Goal: Information Seeking & Learning: Understand process/instructions

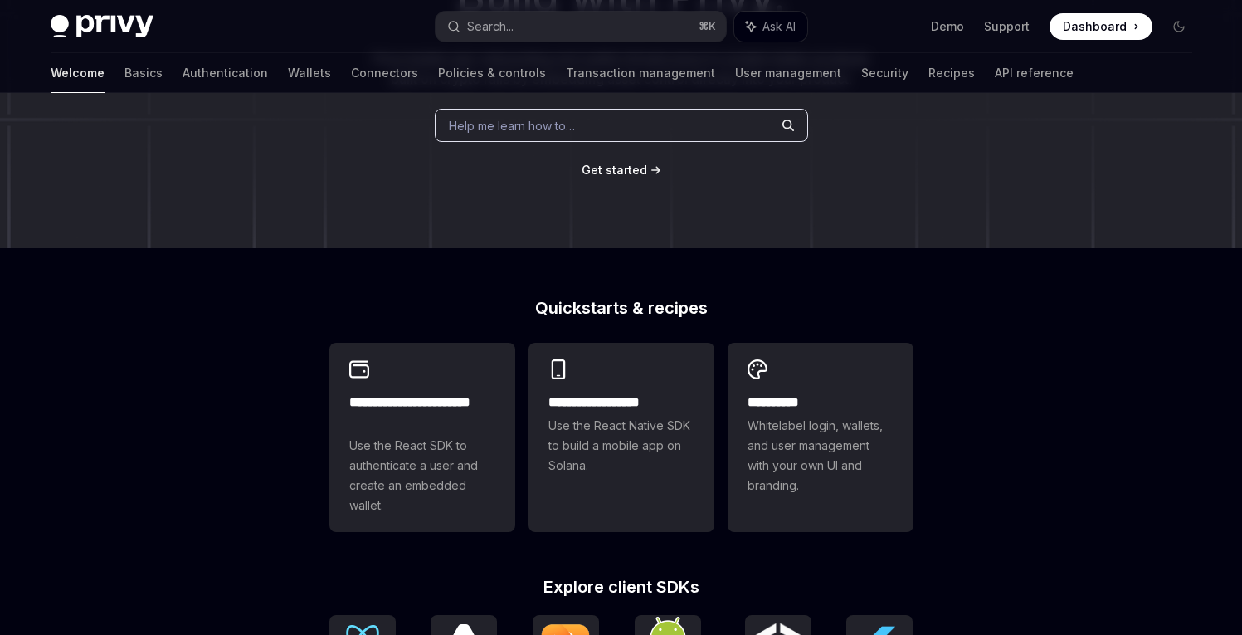
scroll to position [225, 0]
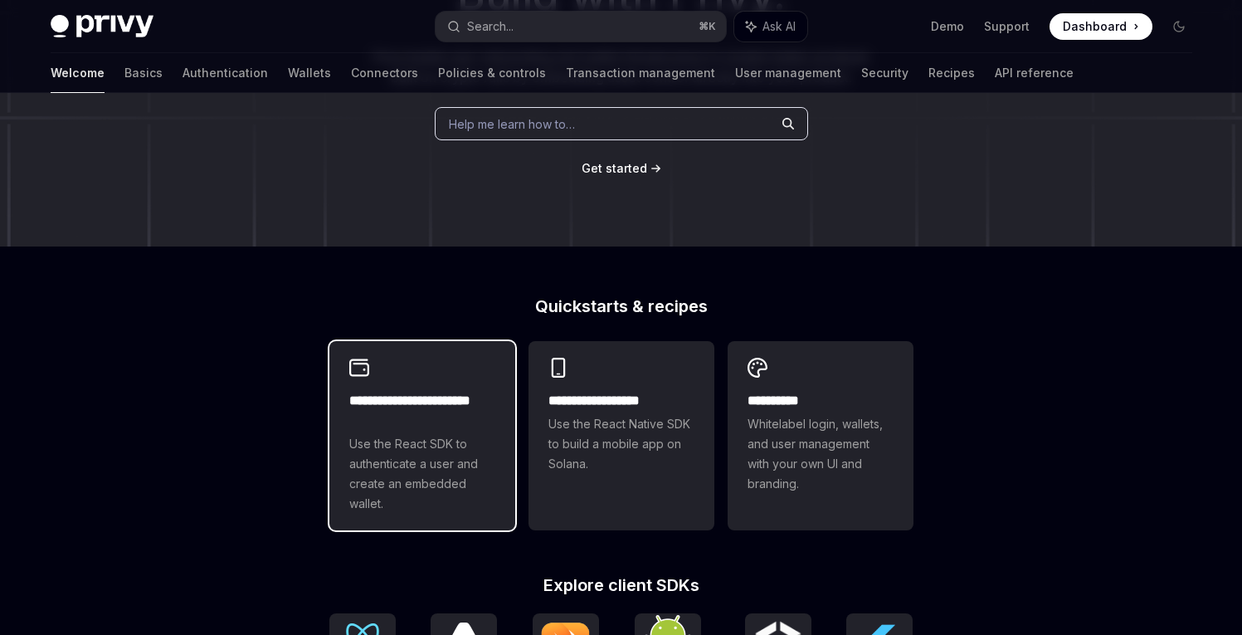
click at [466, 386] on div "**********" at bounding box center [422, 435] width 186 height 189
type textarea "*"
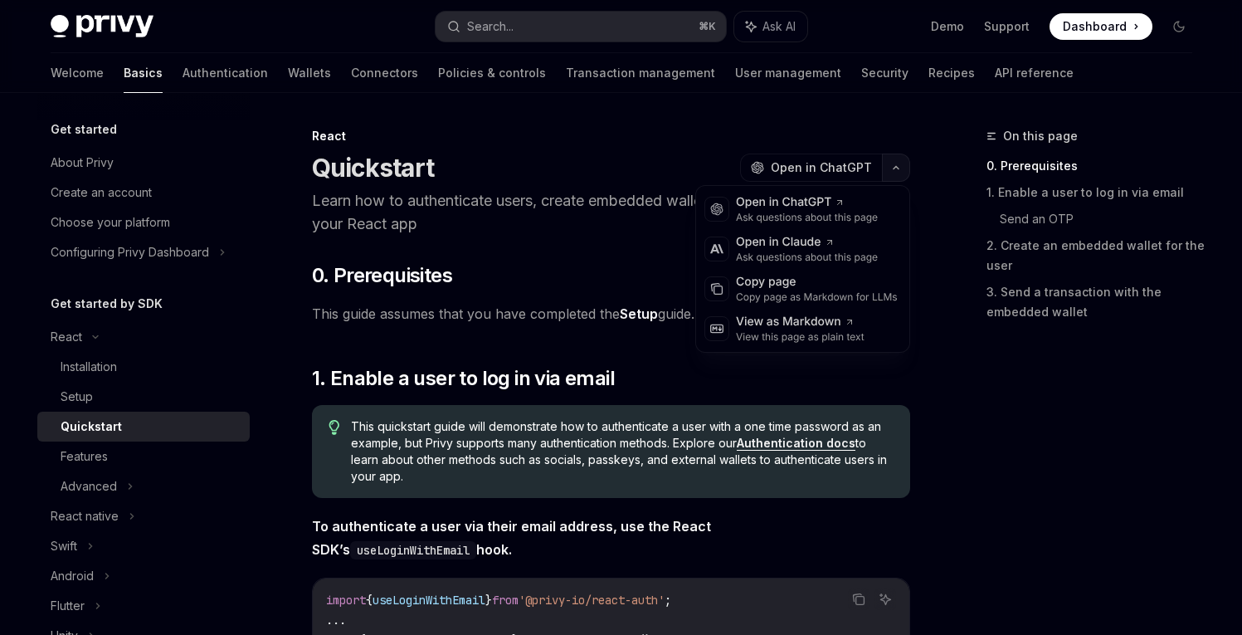
click at [897, 166] on icon "button" at bounding box center [896, 167] width 20 height 7
click at [473, 276] on h2 "​ 0. Prerequisites" at bounding box center [611, 275] width 598 height 27
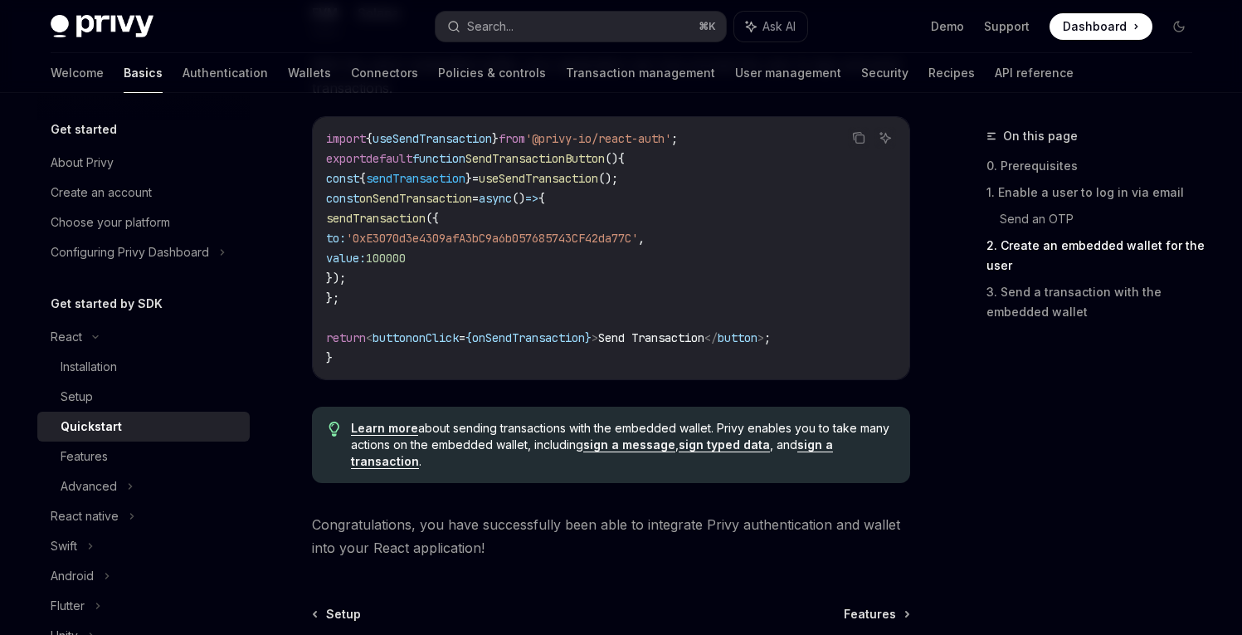
scroll to position [1617, 0]
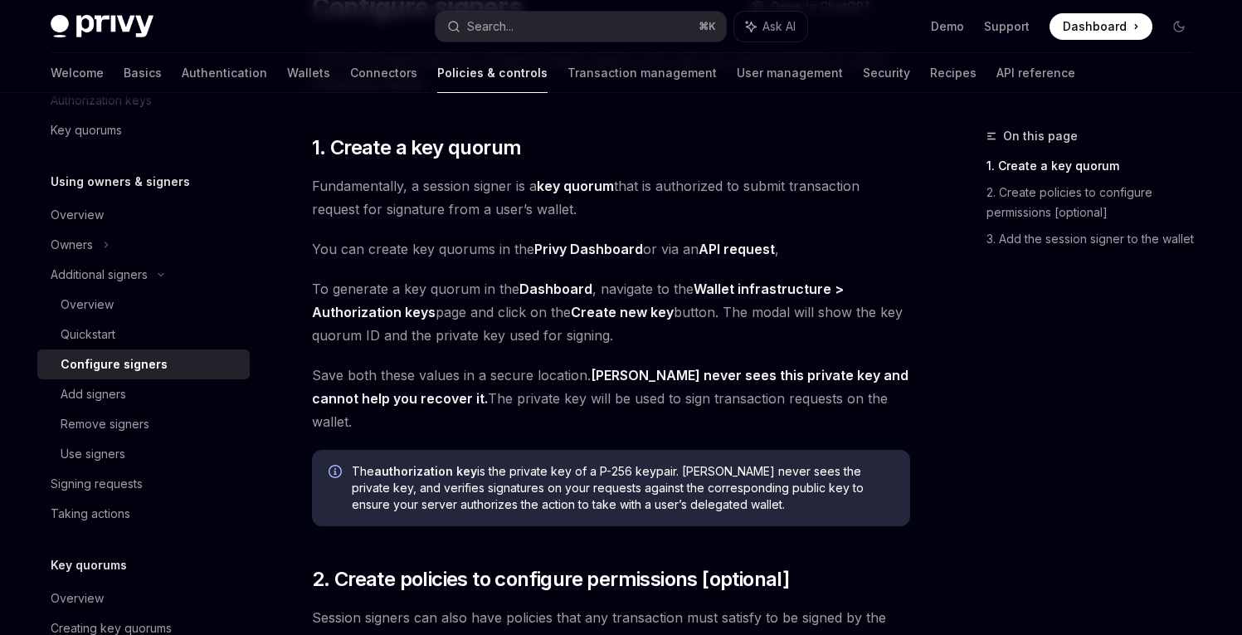
scroll to position [180, 0]
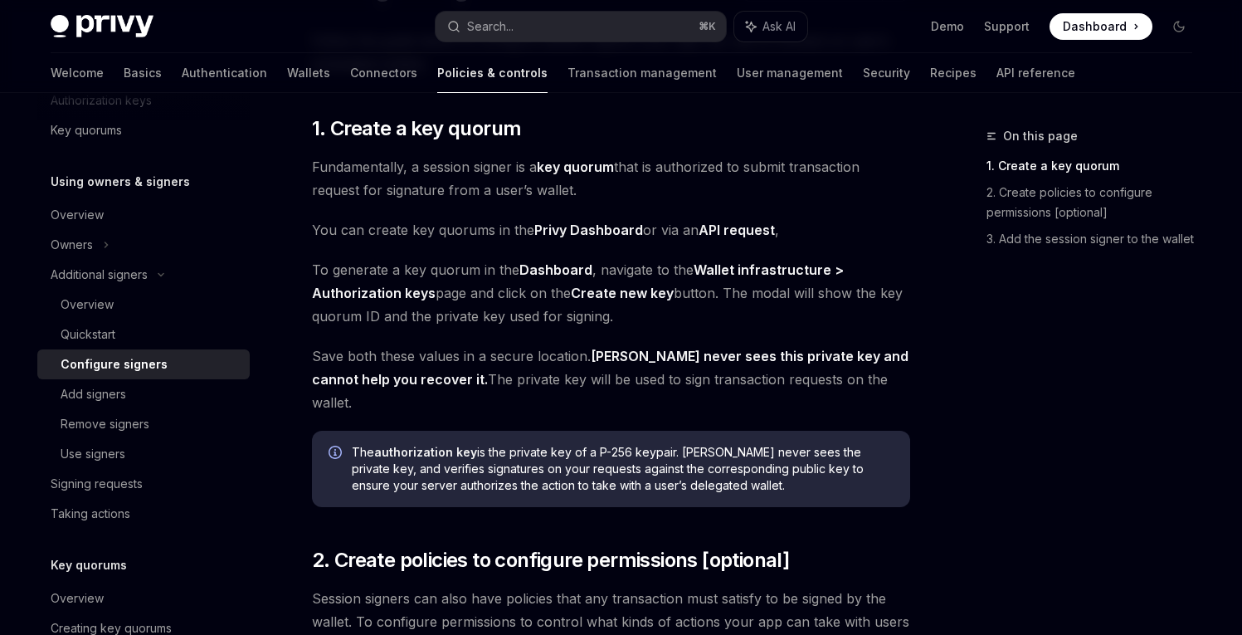
click at [598, 227] on link "Privy Dashboard" at bounding box center [588, 230] width 109 height 17
click at [554, 232] on link "Privy Dashboard" at bounding box center [588, 230] width 109 height 17
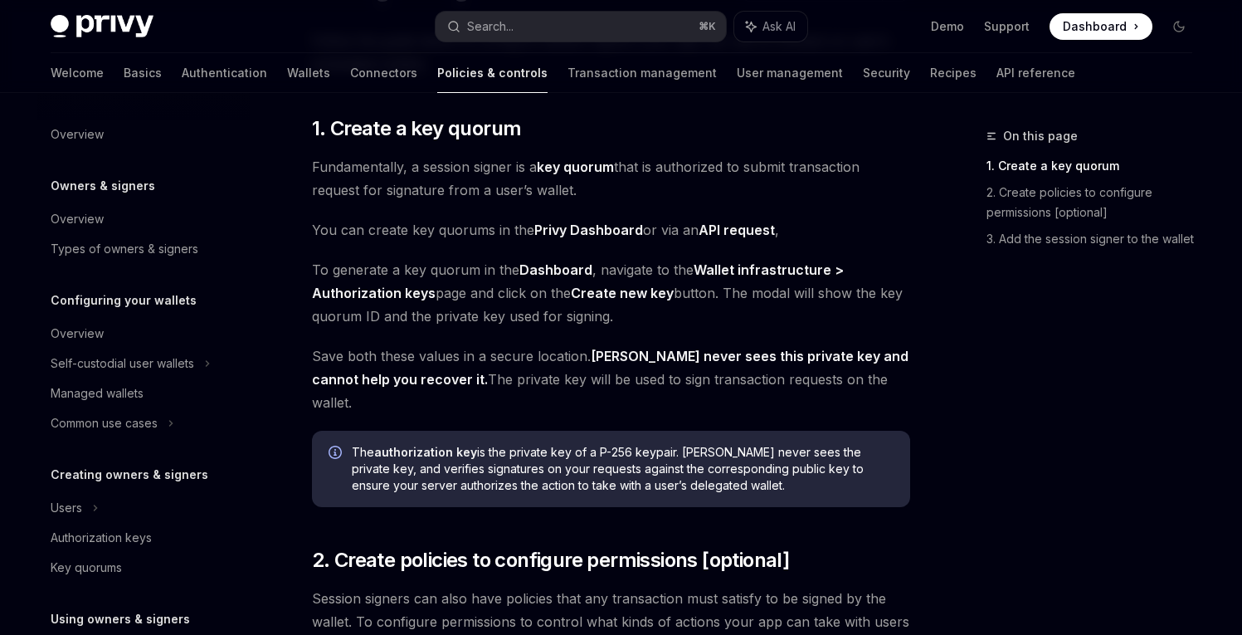
scroll to position [437, 0]
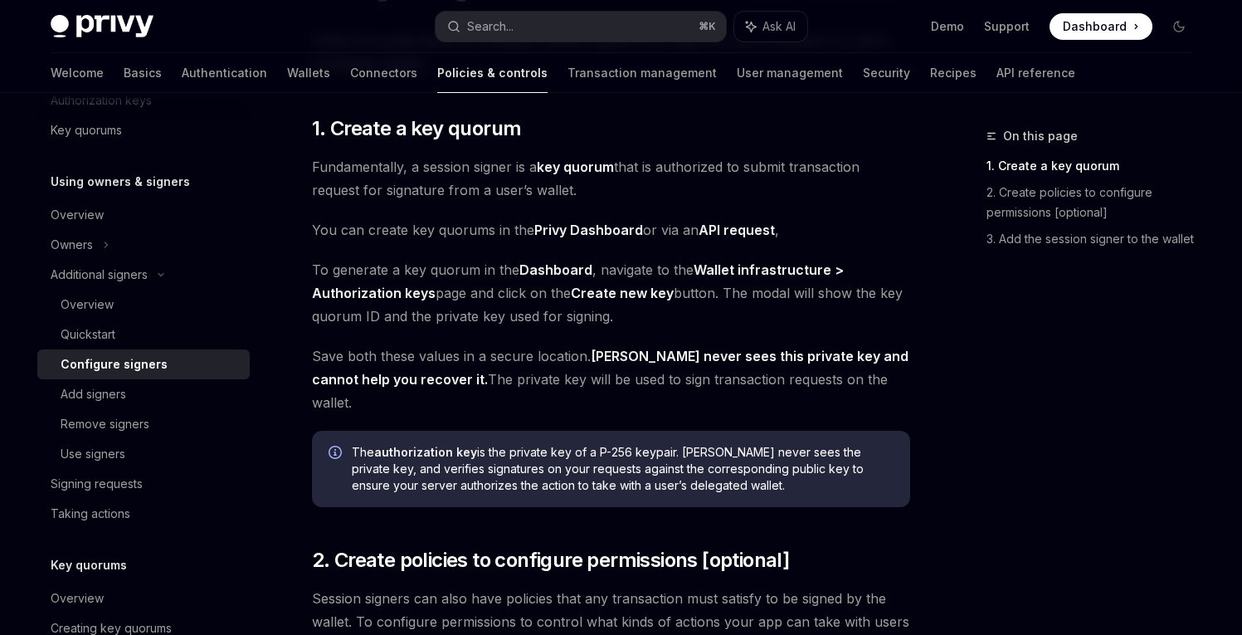
click at [421, 207] on div "Follow the guide below to configure session signers your app can use to transac…" at bounding box center [611, 417] width 598 height 777
click at [145, 394] on div "Add signers" at bounding box center [150, 394] width 179 height 20
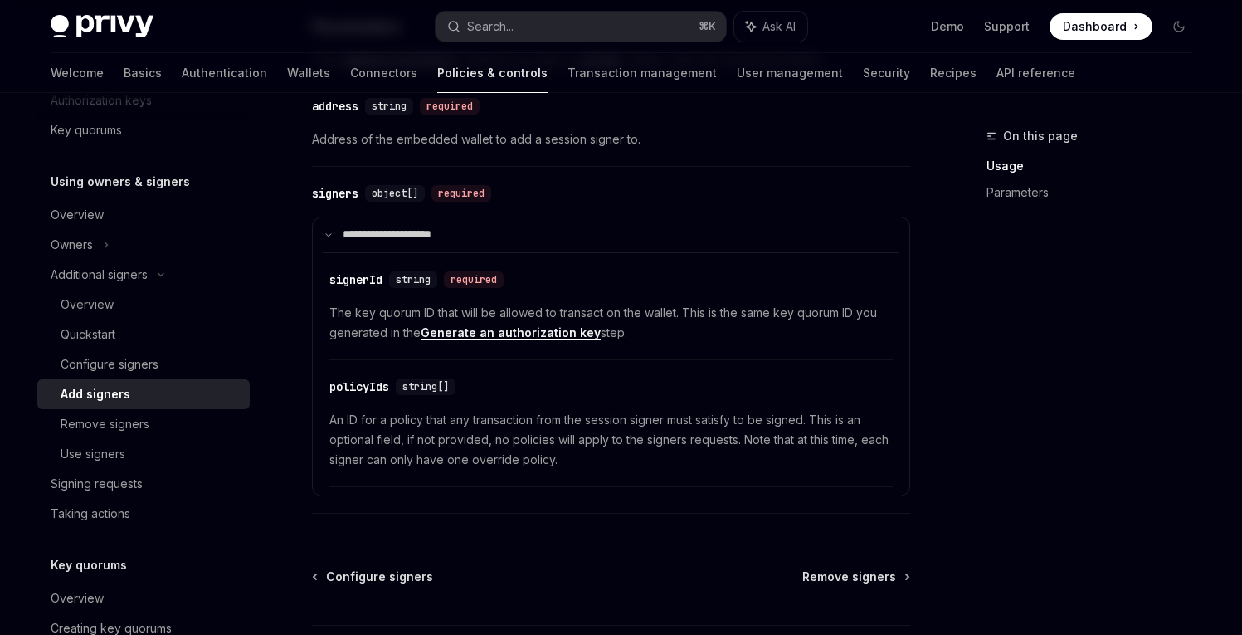
scroll to position [499, 0]
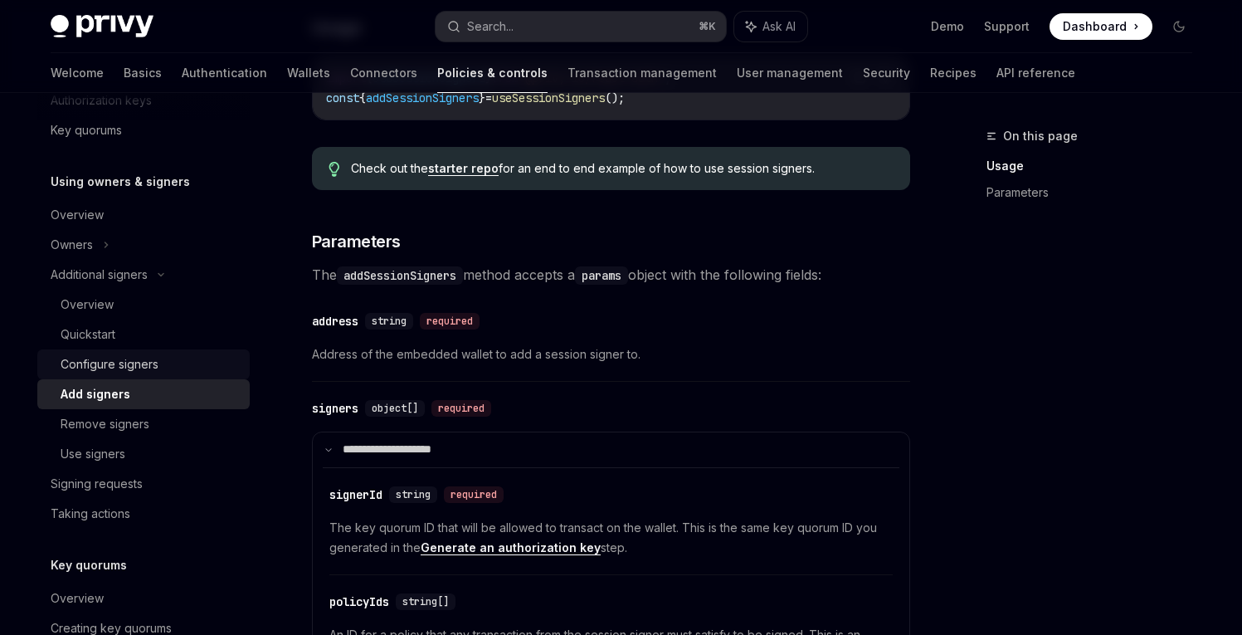
click at [178, 353] on link "Configure signers" at bounding box center [143, 364] width 212 height 30
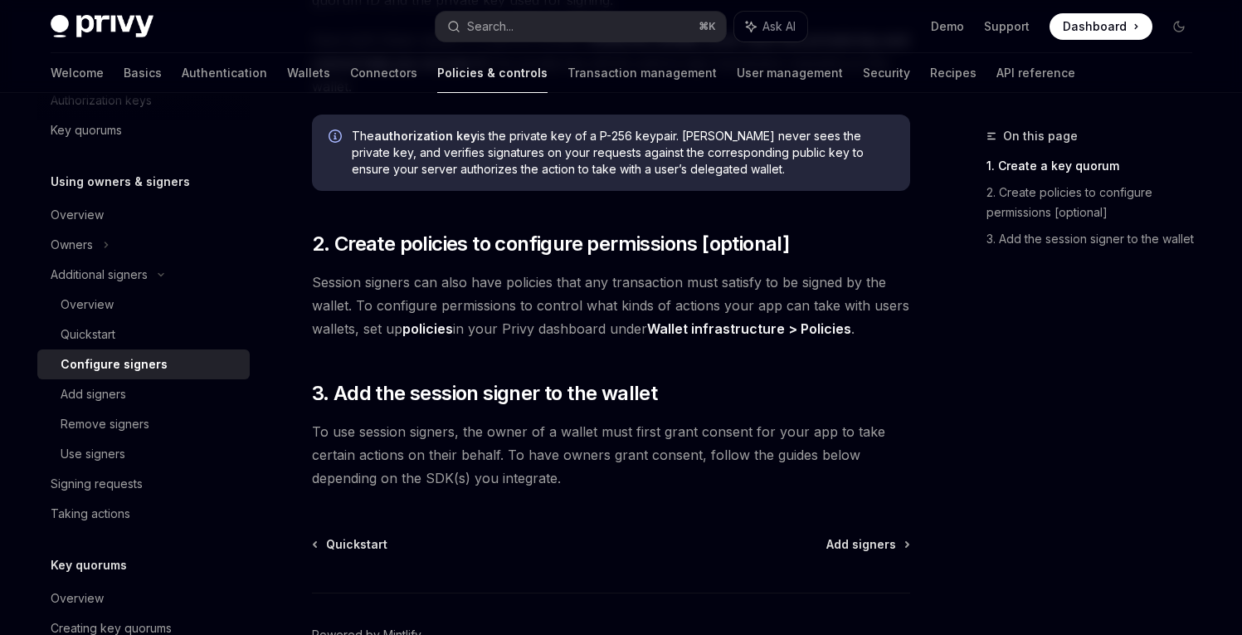
scroll to position [497, 0]
drag, startPoint x: 406, startPoint y: 411, endPoint x: 574, endPoint y: 416, distance: 168.6
click at [569, 419] on span "To use session signers, the owner of a wallet must first grant consent for your…" at bounding box center [611, 454] width 598 height 70
click at [589, 419] on span "To use session signers, the owner of a wallet must first grant consent for your…" at bounding box center [611, 454] width 598 height 70
drag, startPoint x: 574, startPoint y: 411, endPoint x: 760, endPoint y: 406, distance: 186.0
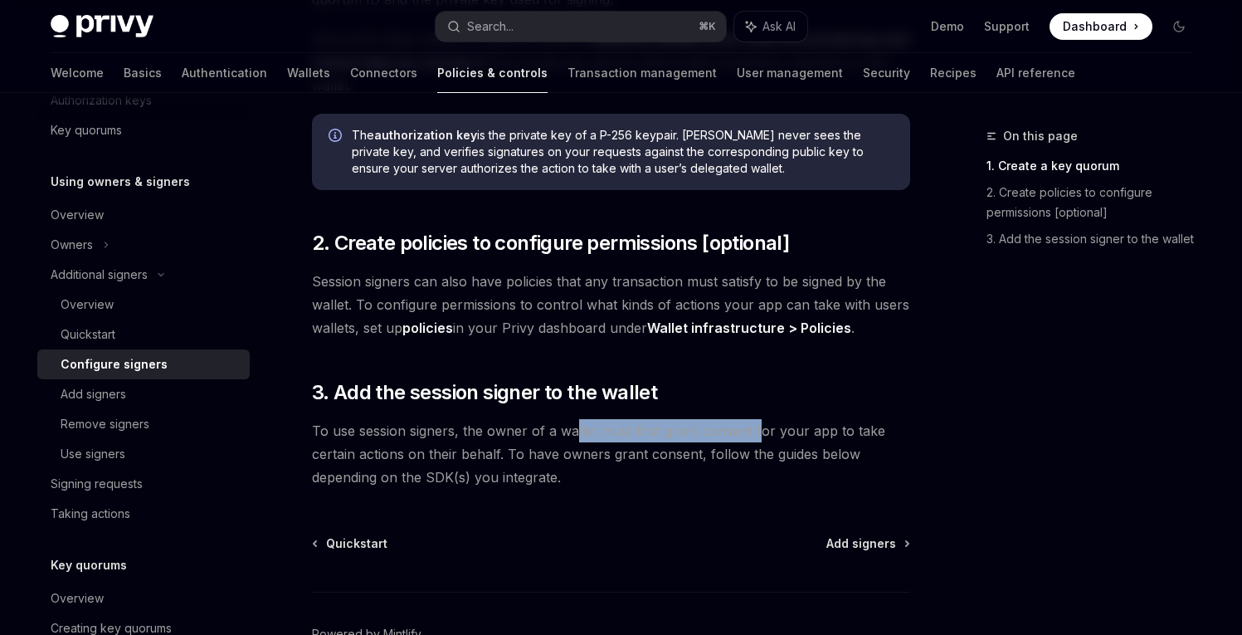
click at [755, 419] on span "To use session signers, the owner of a wallet must first grant consent for your…" at bounding box center [611, 454] width 598 height 70
drag, startPoint x: 803, startPoint y: 403, endPoint x: 815, endPoint y: 402, distance: 11.7
click at [804, 419] on span "To use session signers, the owner of a wallet must first grant consent for your…" at bounding box center [611, 454] width 598 height 70
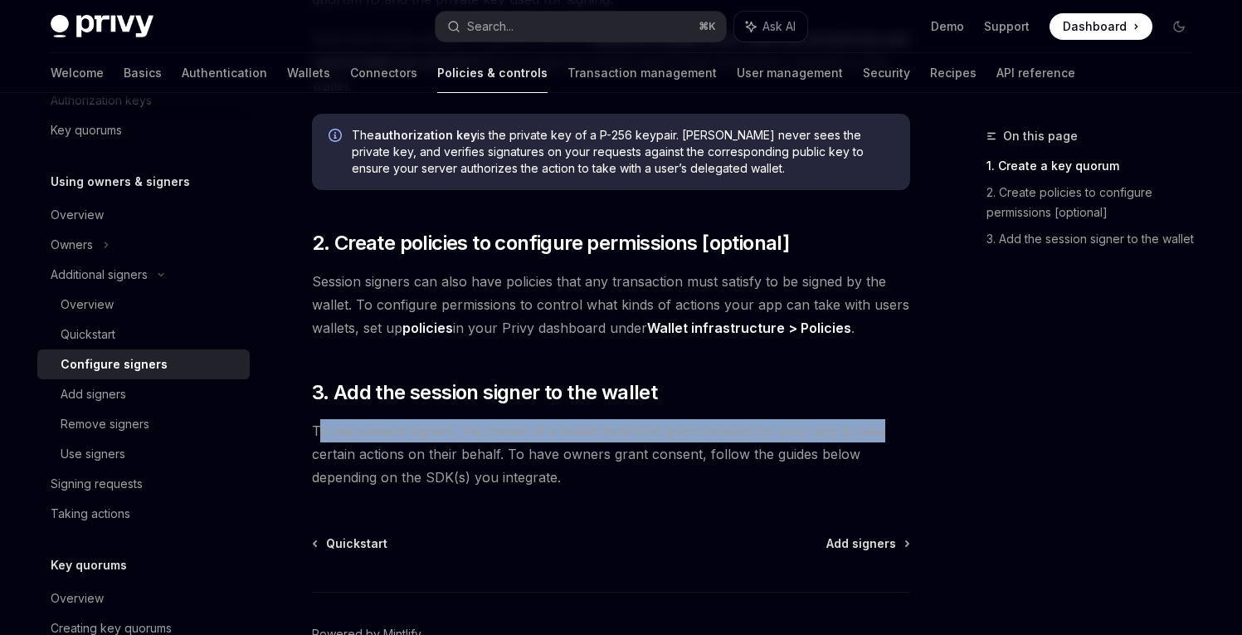
drag, startPoint x: 881, startPoint y: 407, endPoint x: 318, endPoint y: 417, distance: 562.8
click at [318, 419] on span "To use session signers, the owner of a wallet must first grant consent for your…" at bounding box center [611, 454] width 598 height 70
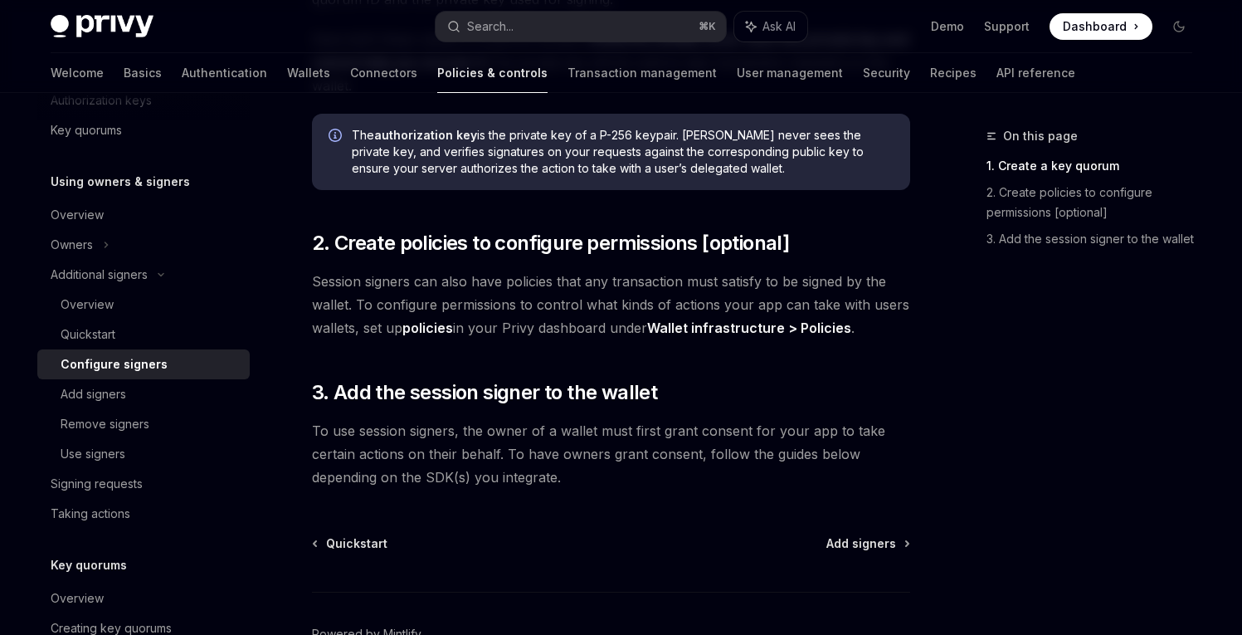
click at [359, 435] on span "To use session signers, the owner of a wallet must first grant consent for your…" at bounding box center [611, 454] width 598 height 70
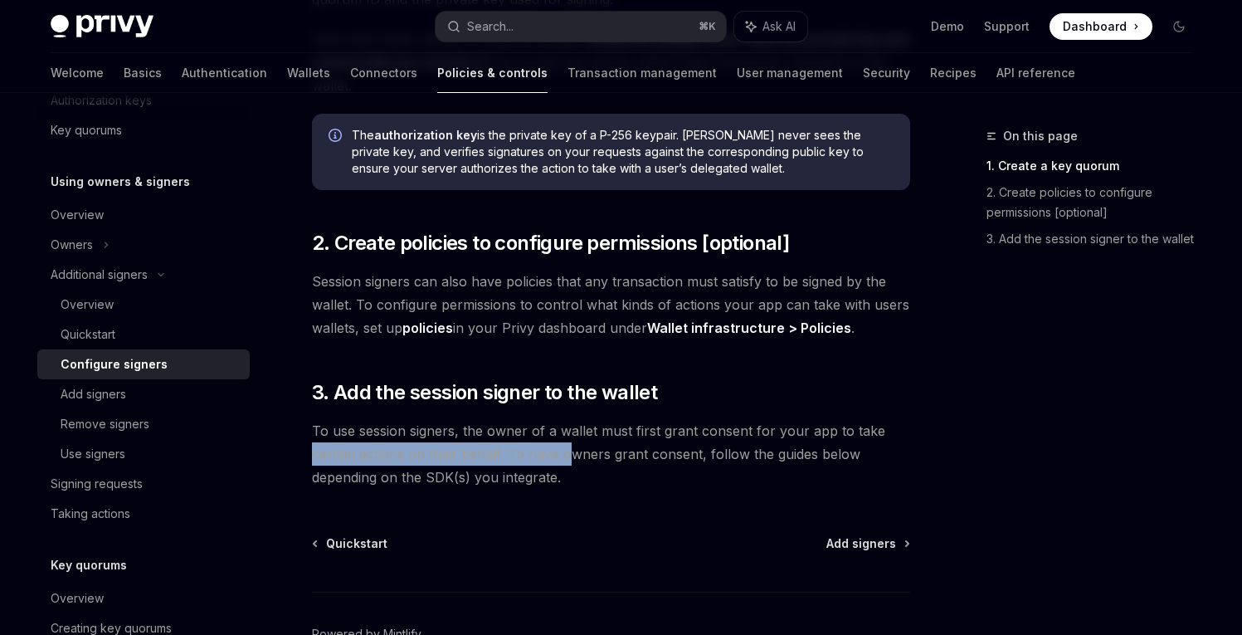
drag, startPoint x: 334, startPoint y: 437, endPoint x: 612, endPoint y: 430, distance: 277.3
click at [567, 430] on div "Additional signers Configure signers OpenAI Open in ChatGPT OpenAI Open in Chat…" at bounding box center [456, 182] width 916 height 1106
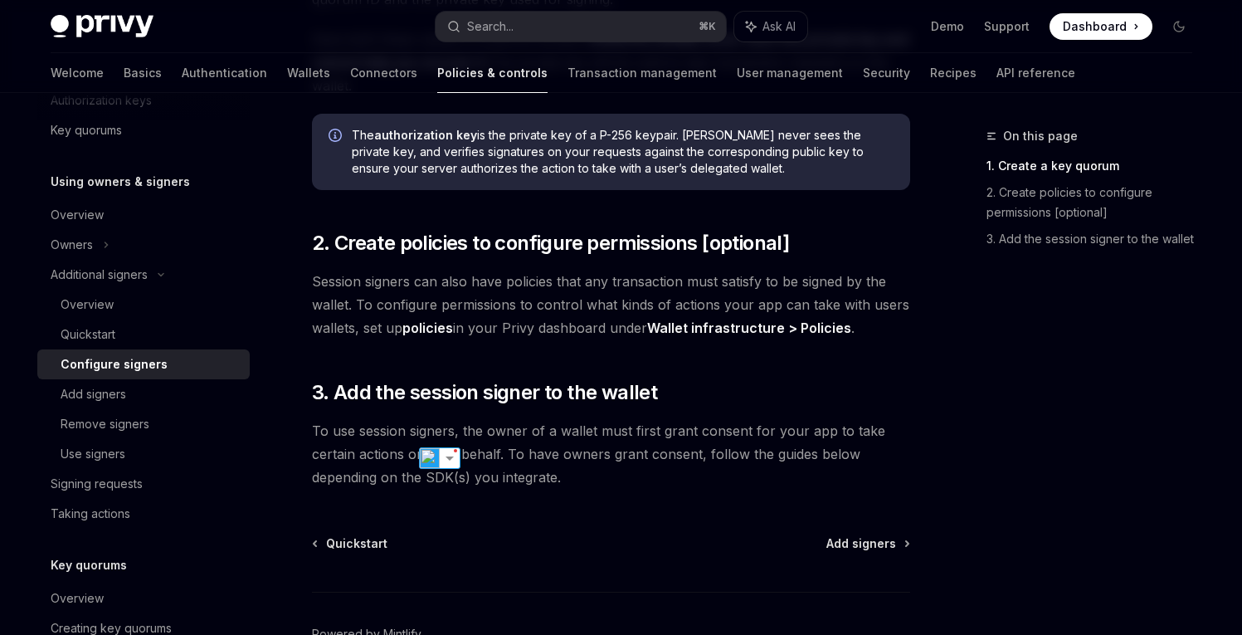
click at [701, 427] on span "To use session signers, the owner of a wallet must first grant consent for your…" at bounding box center [611, 454] width 598 height 70
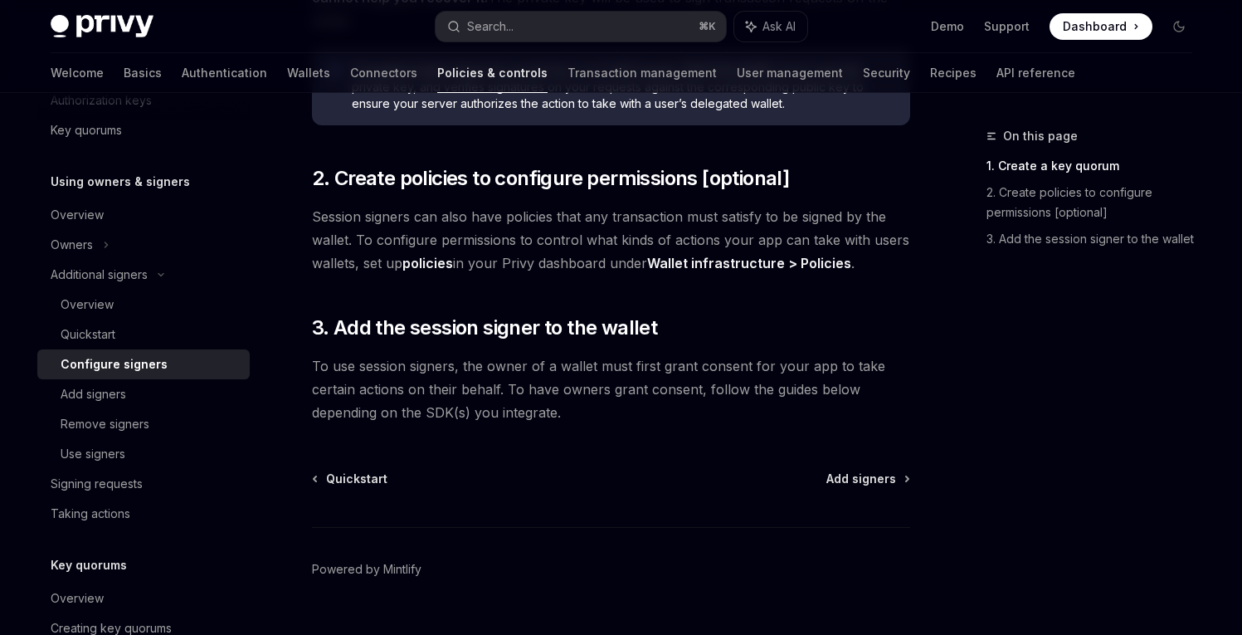
scroll to position [574, 0]
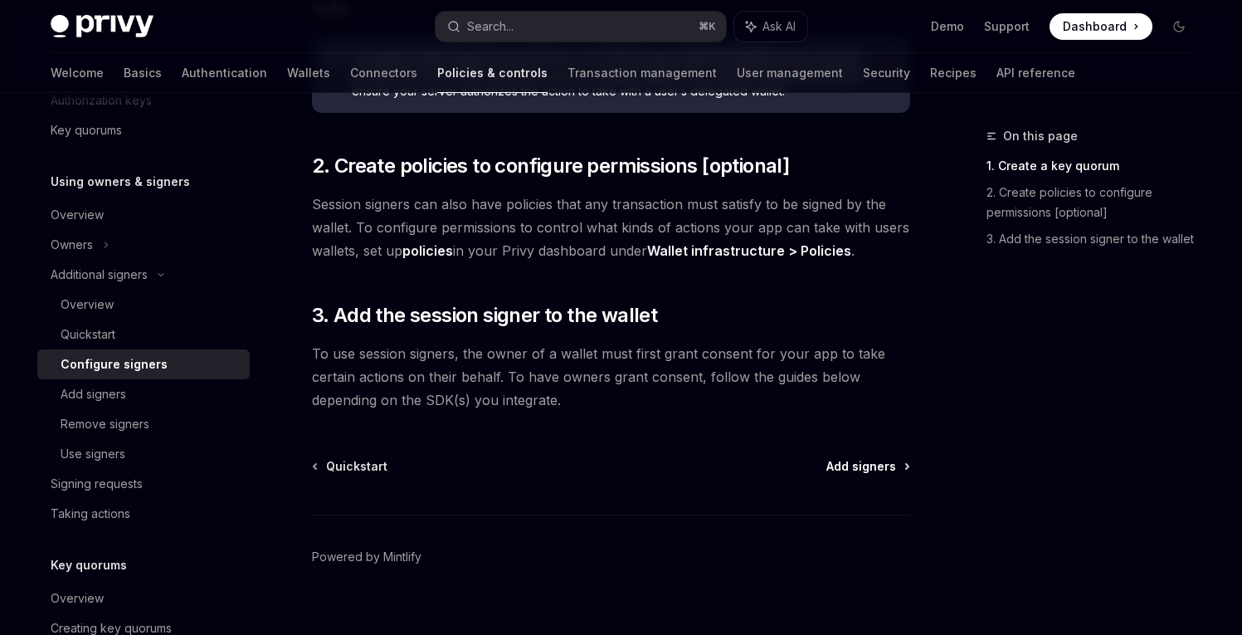
click at [866, 458] on span "Add signers" at bounding box center [862, 466] width 70 height 17
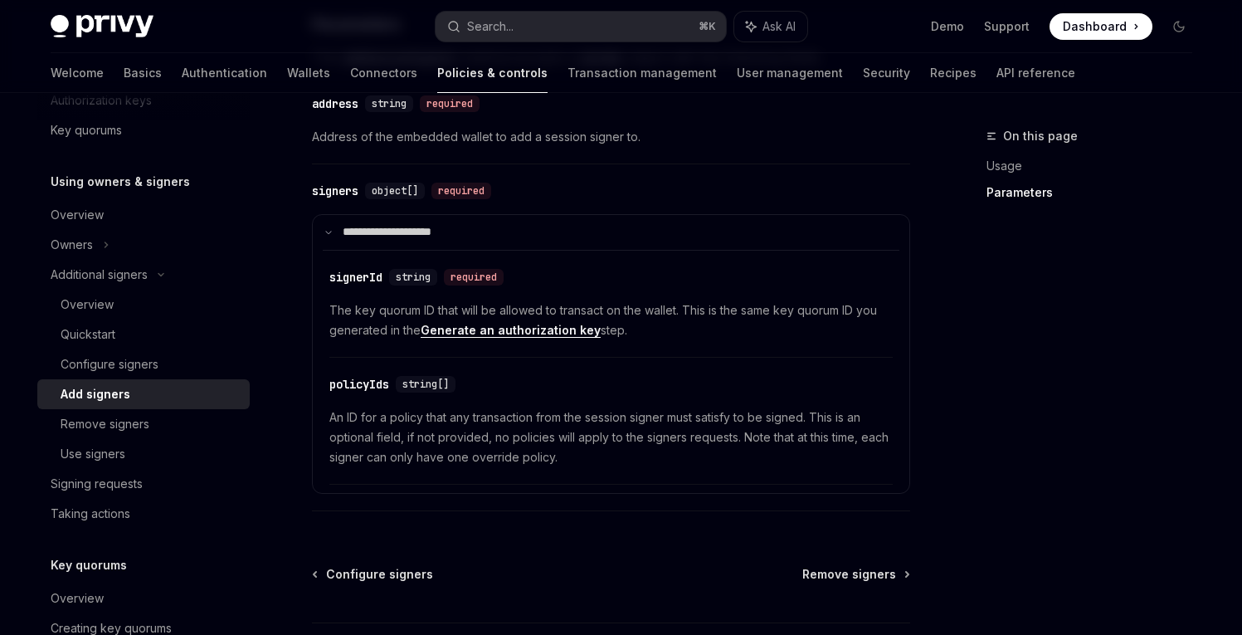
scroll to position [715, 0]
click at [150, 421] on div "Remove signers" at bounding box center [150, 424] width 179 height 20
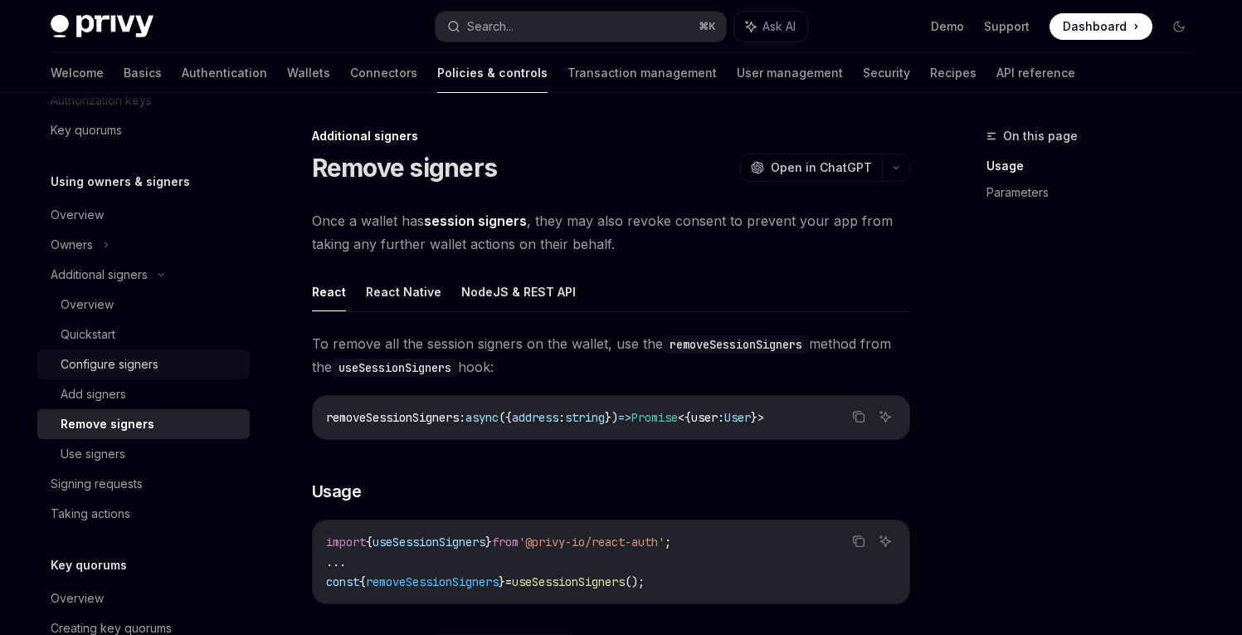
click at [137, 369] on div "Configure signers" at bounding box center [110, 364] width 98 height 20
type textarea "*"
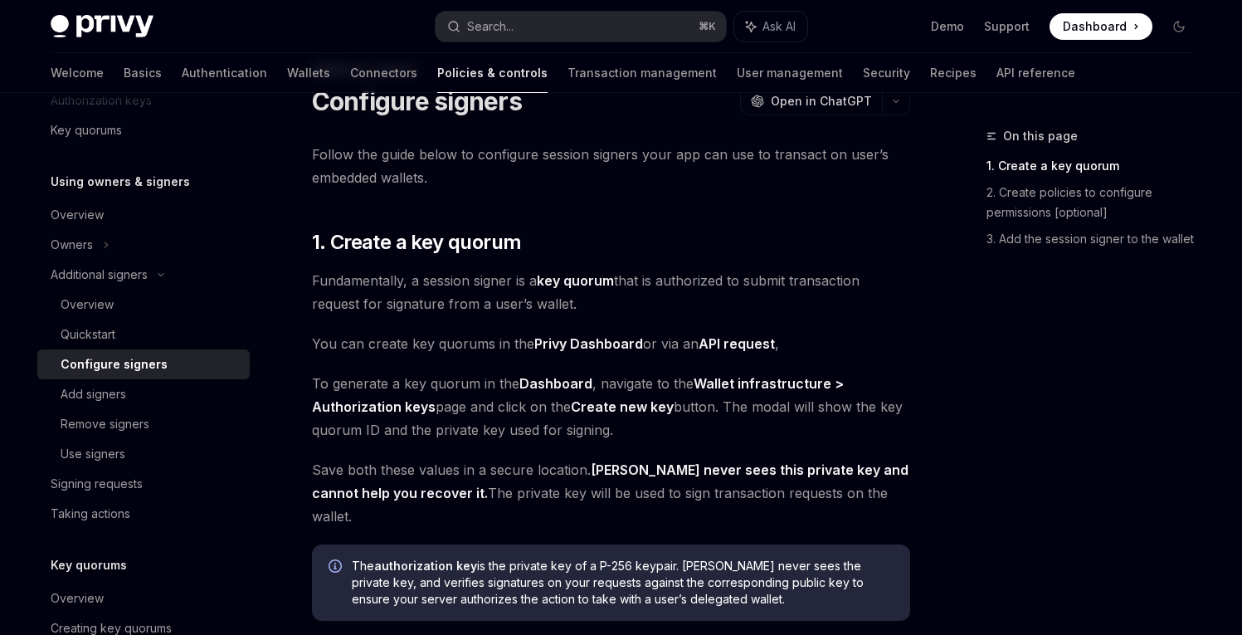
scroll to position [70, 0]
